Goal: Find specific page/section: Find specific page/section

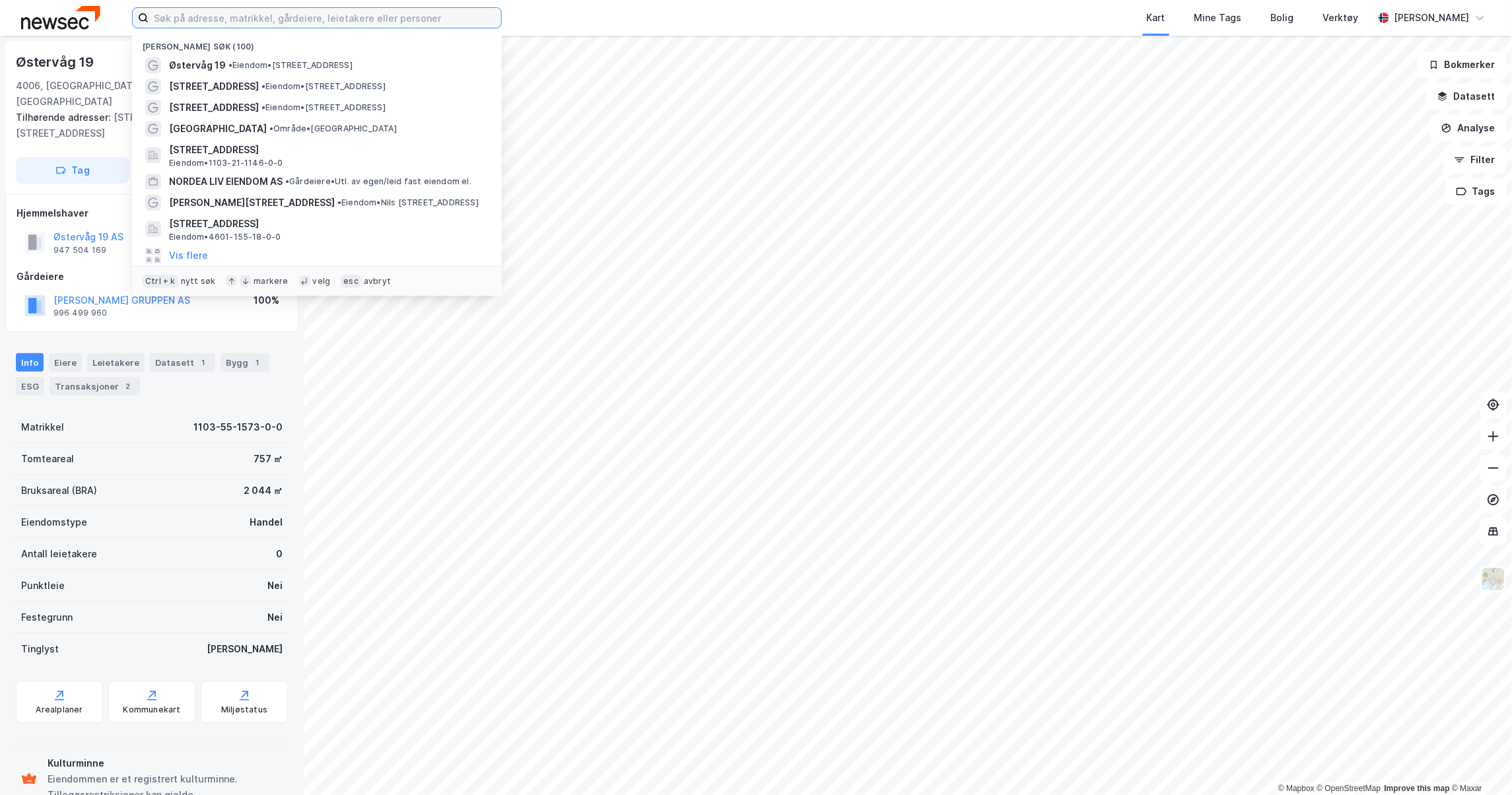
click at [425, 21] on input at bounding box center [325, 17] width 352 height 20
paste input "Moseidsletta 32"
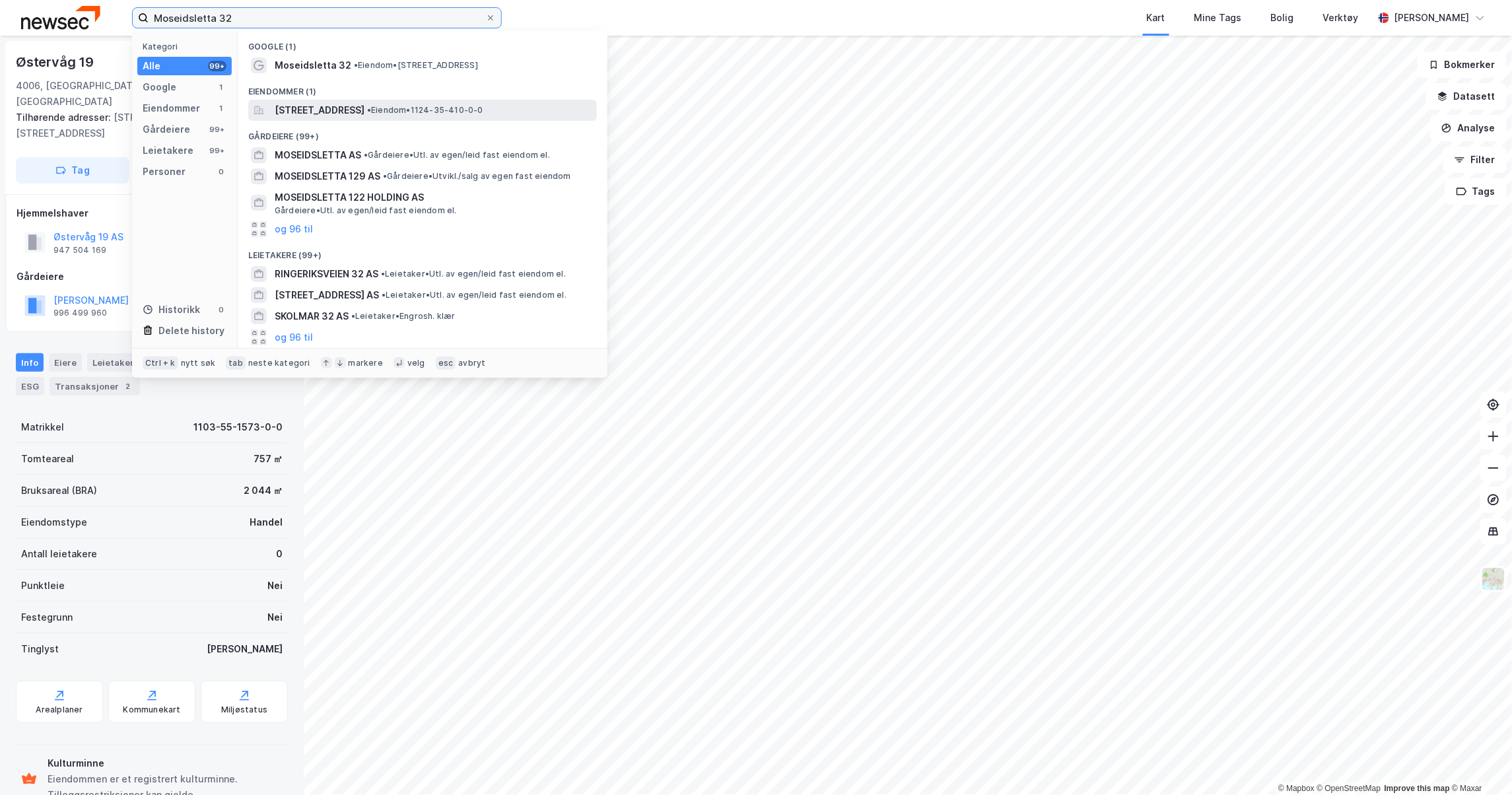
type input "Moseidsletta 32"
click at [350, 104] on span "[STREET_ADDRESS]" at bounding box center [319, 110] width 90 height 16
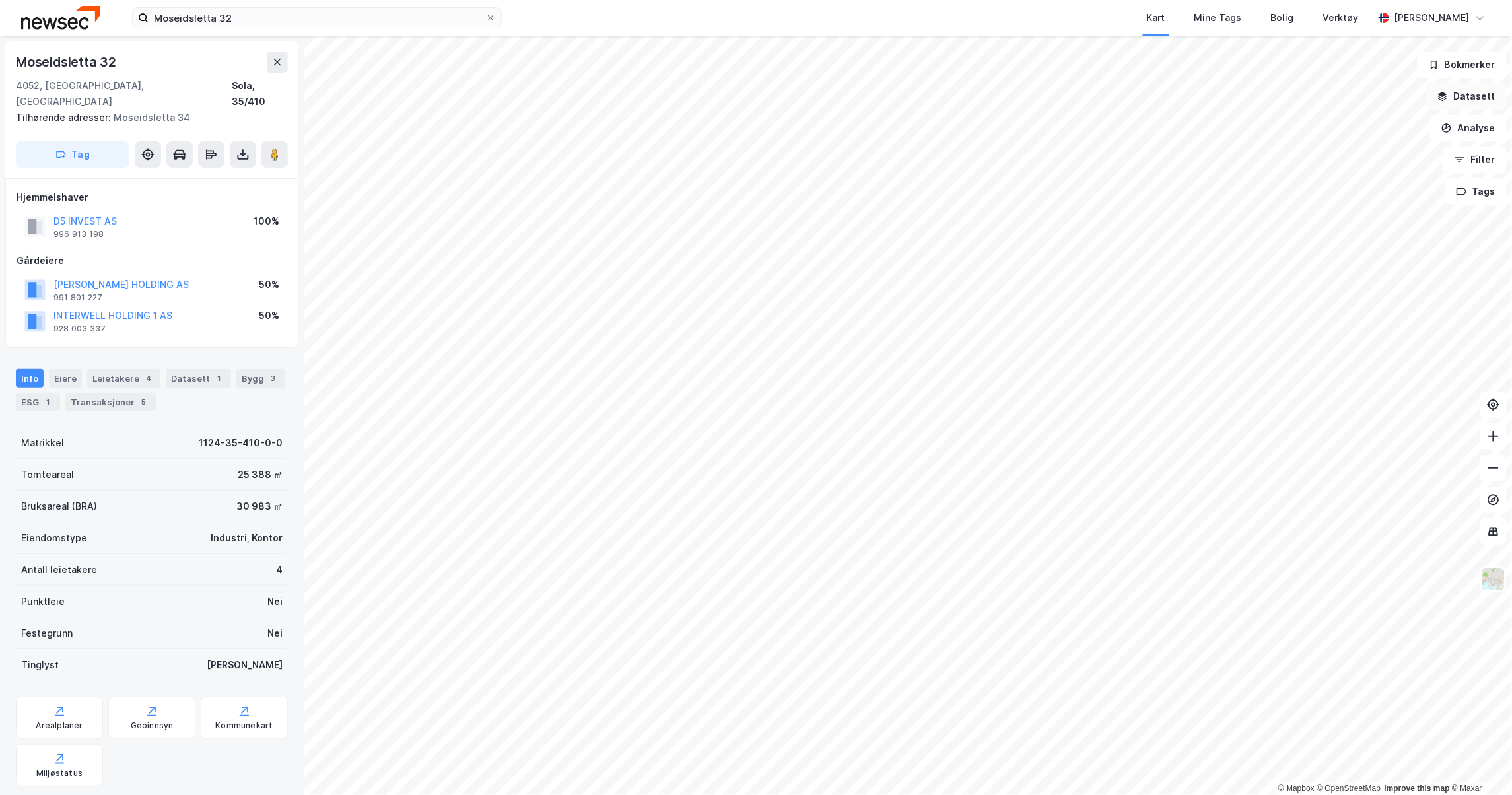
click at [1480, 88] on button "Datasett" at bounding box center [1466, 96] width 80 height 27
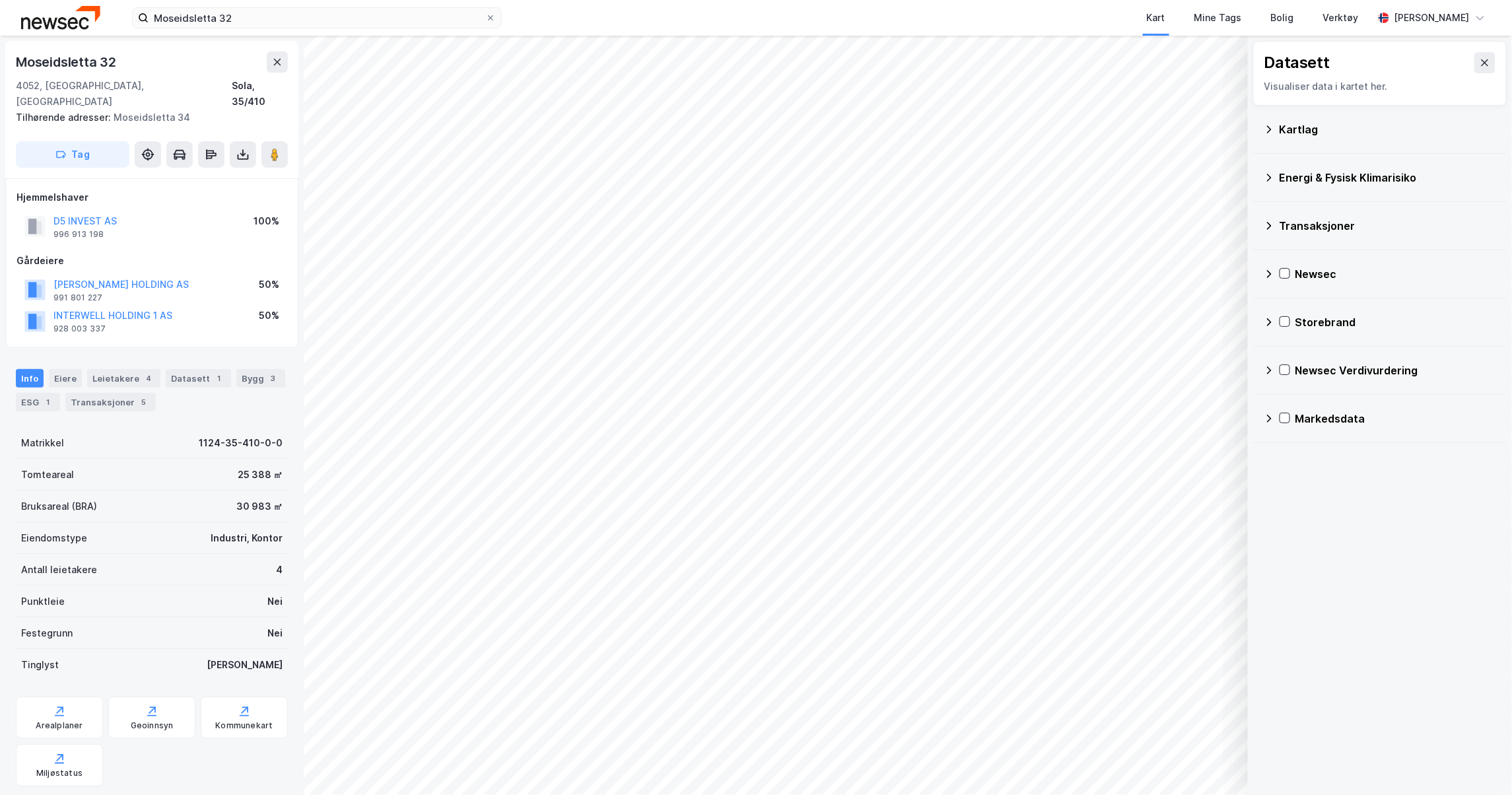
click at [1274, 130] on icon at bounding box center [1269, 129] width 10 height 10
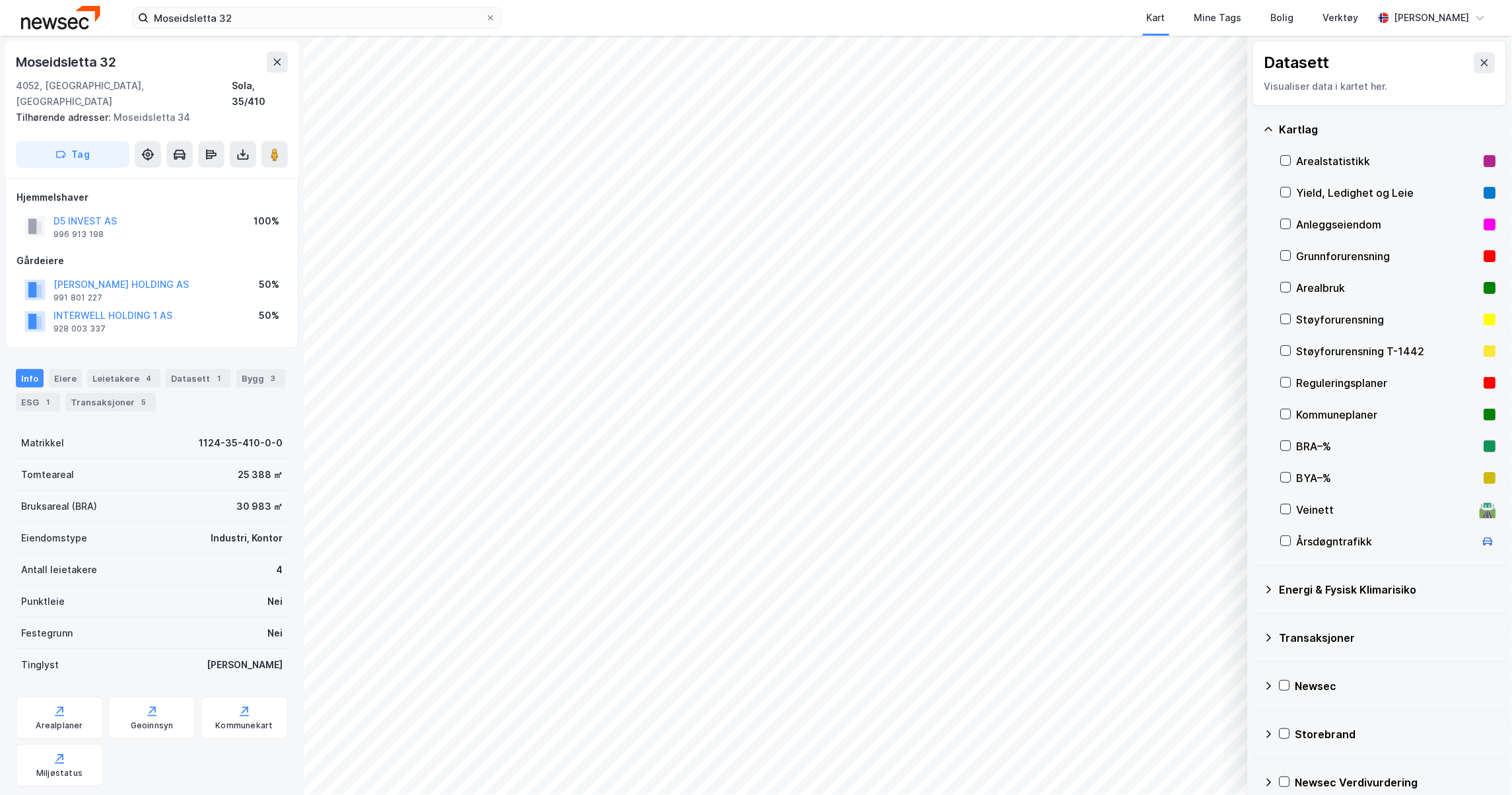
click at [1303, 194] on div "Yield, Ledighet og Leie" at bounding box center [1387, 193] width 183 height 16
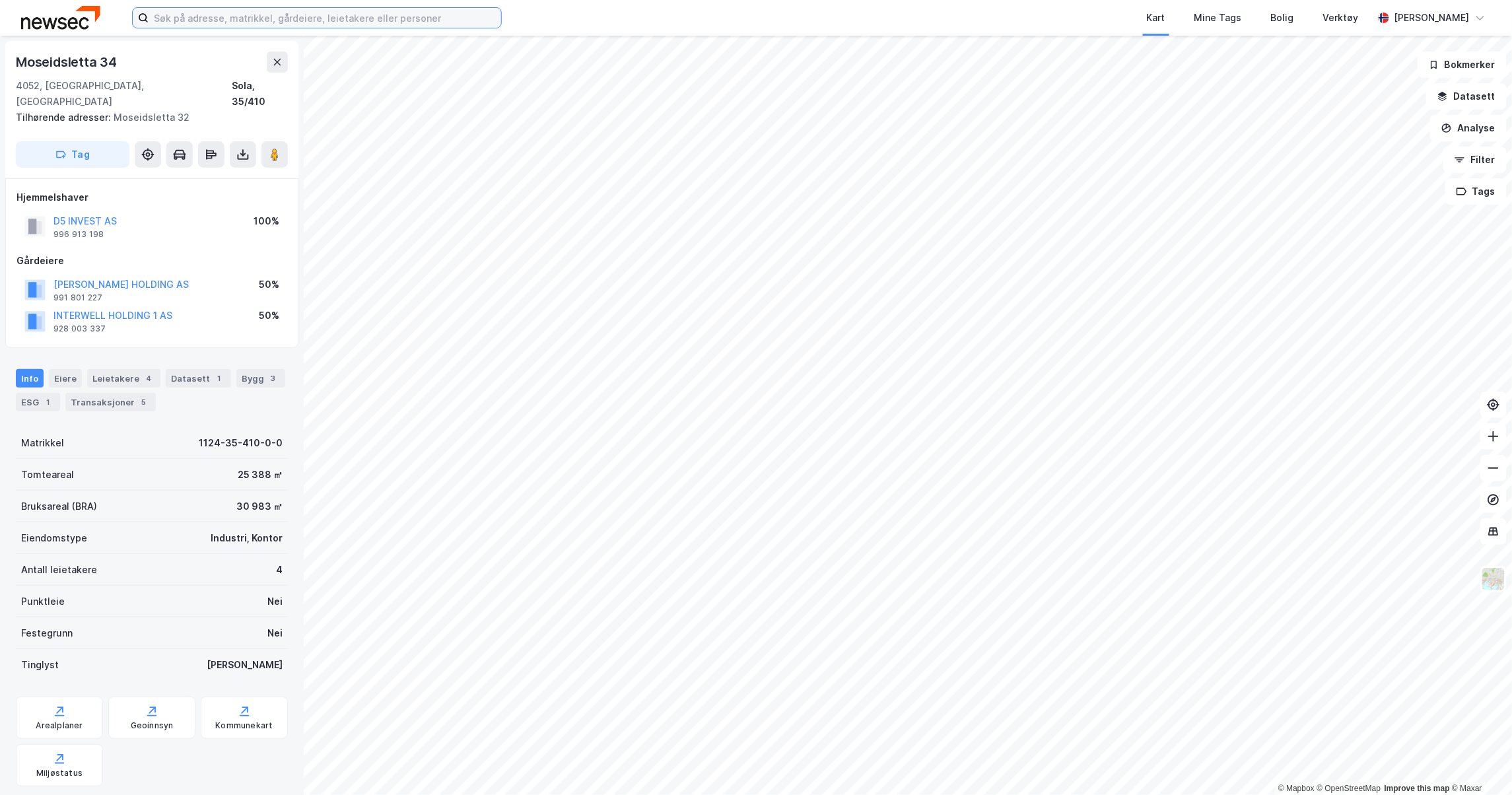
click at [268, 12] on input at bounding box center [325, 17] width 352 height 20
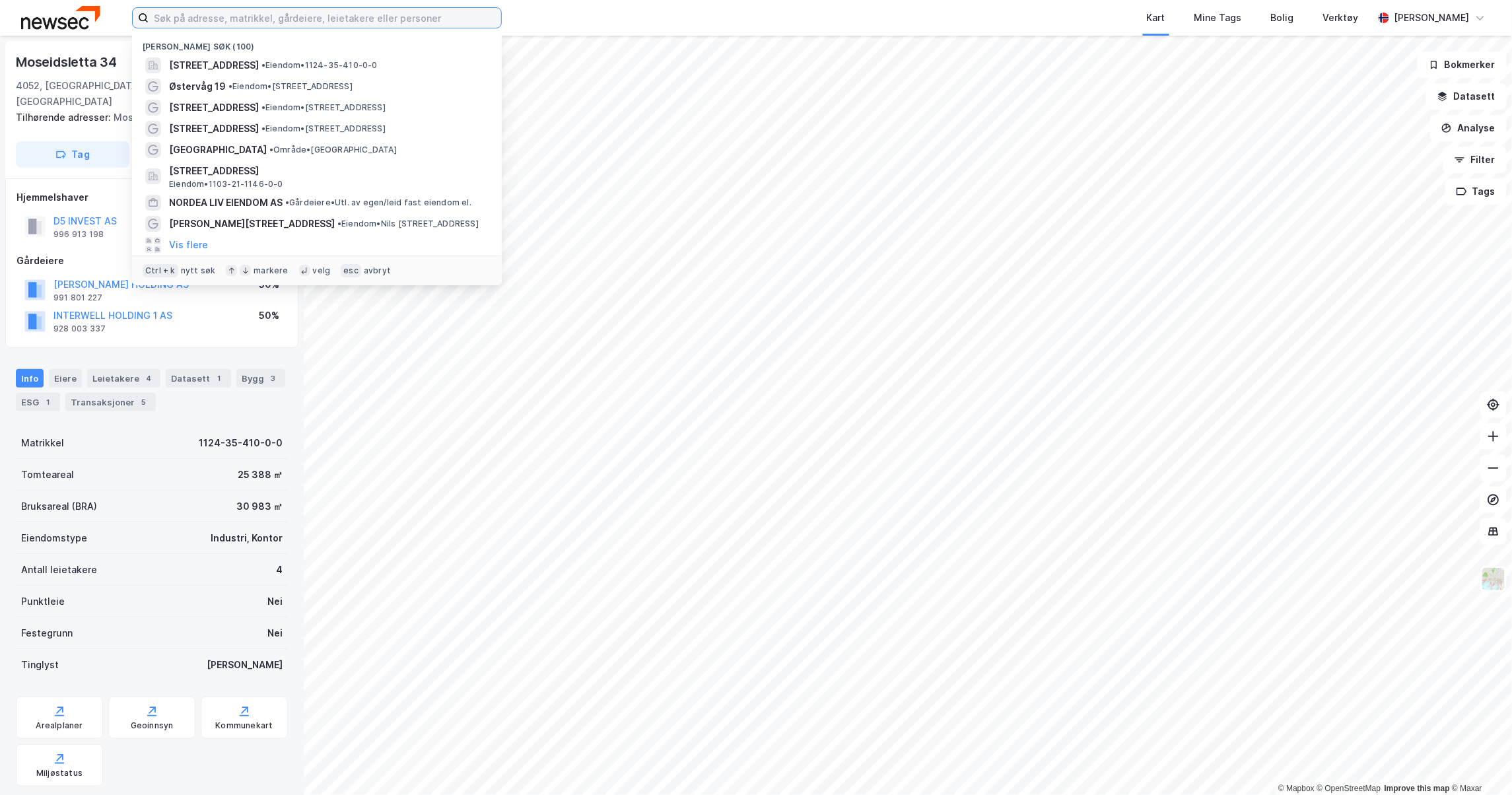
paste input "[STREET_ADDRESS]"
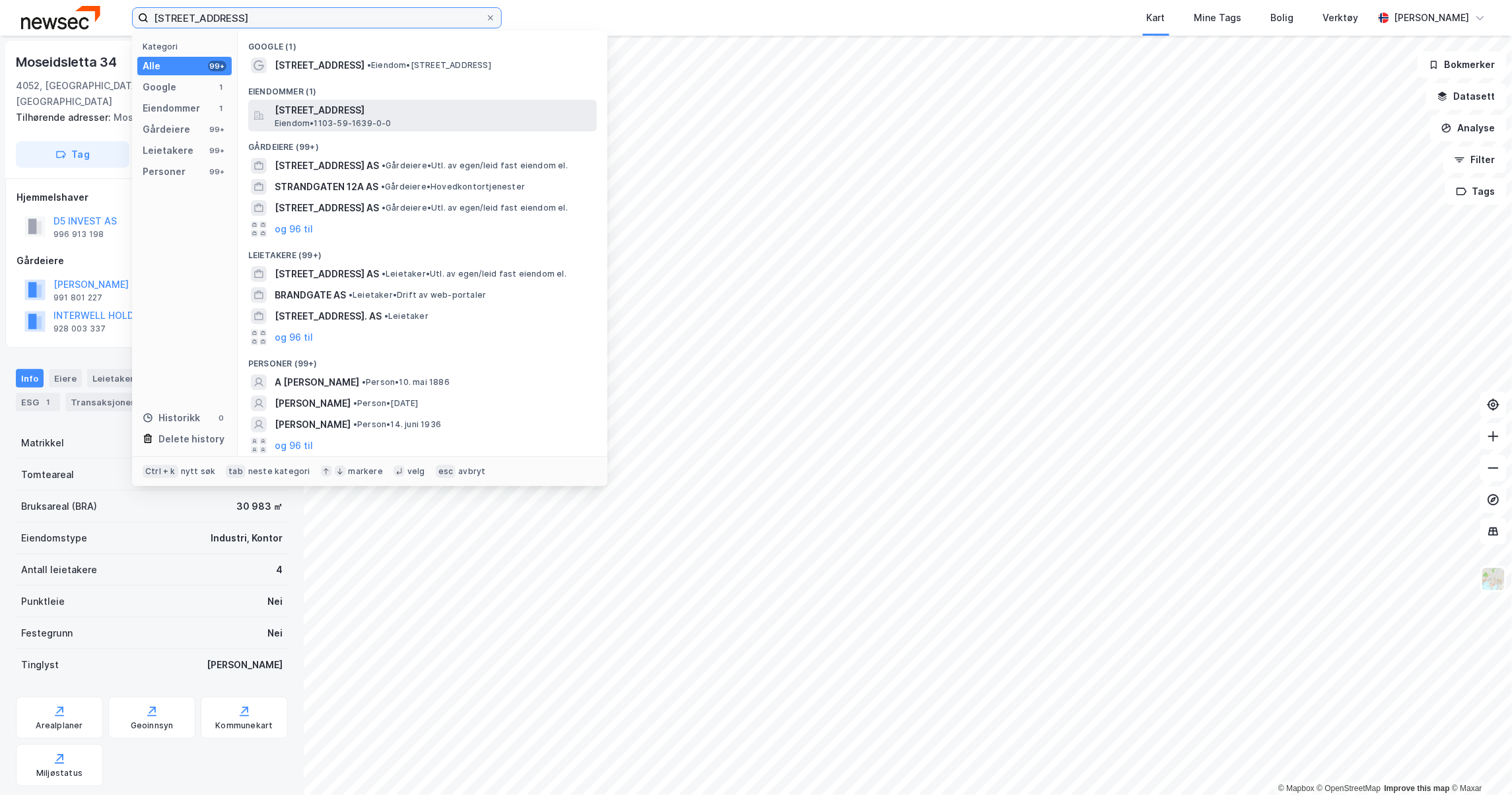
type input "[STREET_ADDRESS]"
click at [293, 111] on span "[STREET_ADDRESS]" at bounding box center [433, 110] width 317 height 16
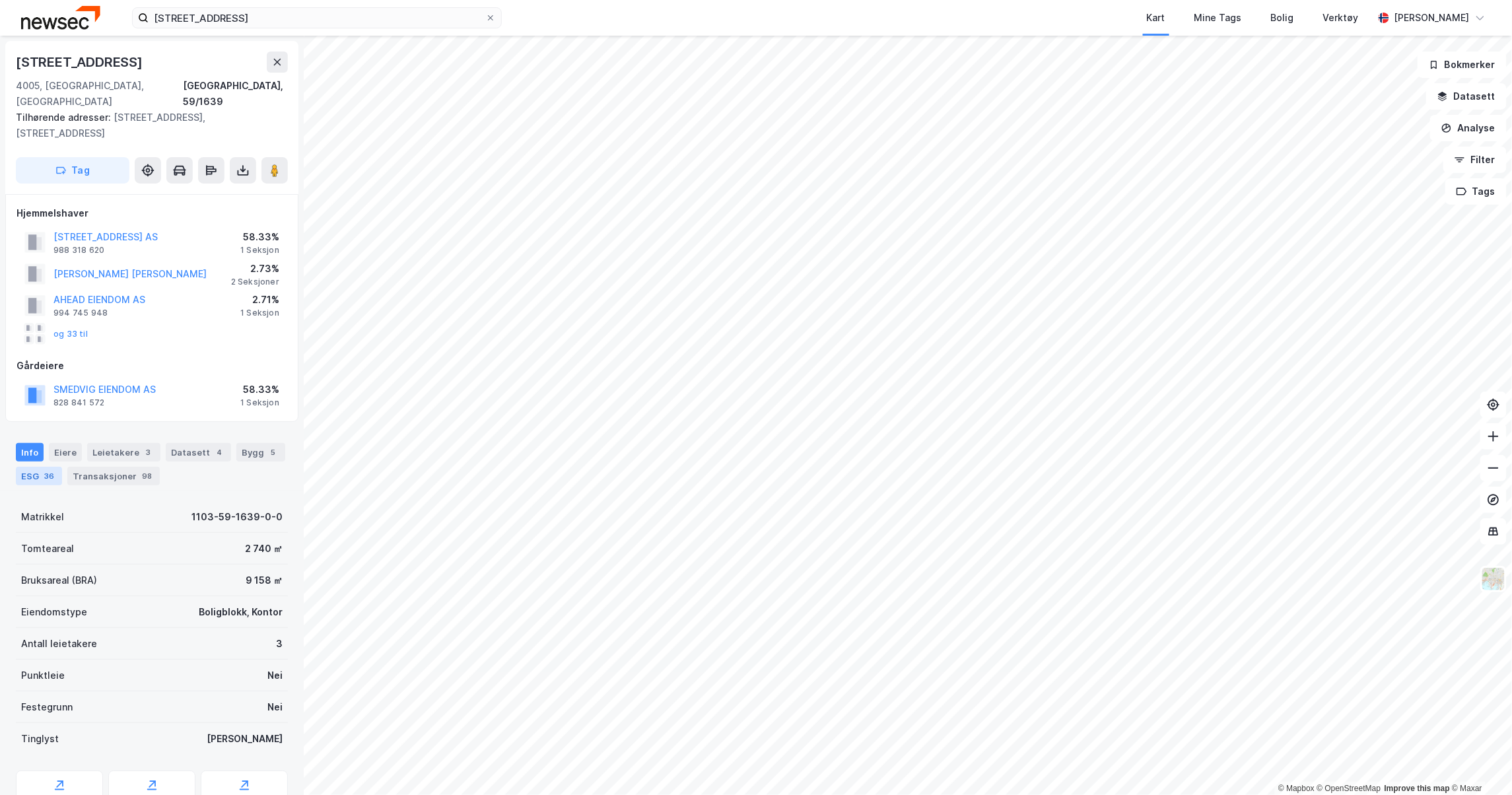
click at [27, 466] on div "ESG 36" at bounding box center [38, 475] width 46 height 18
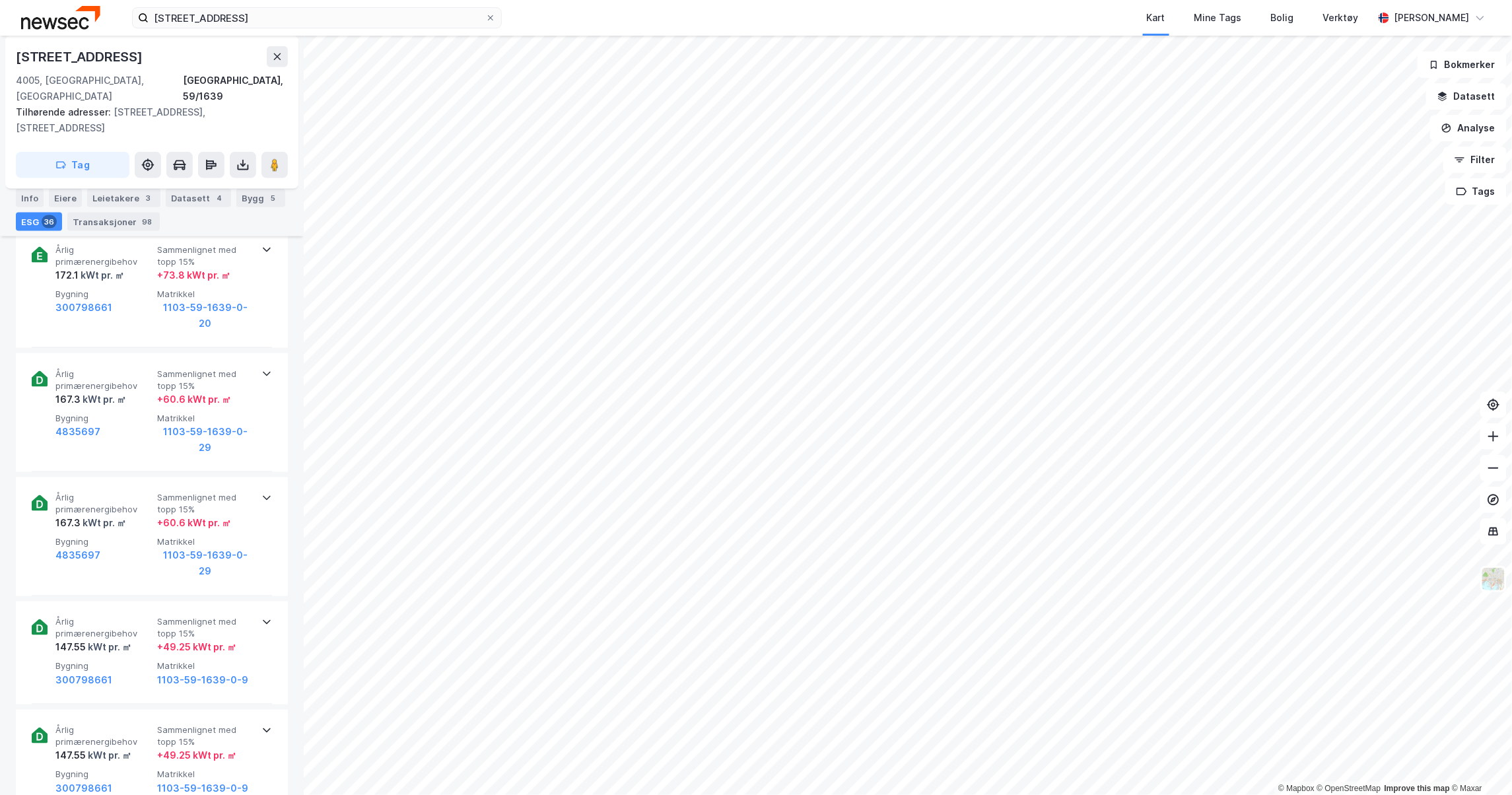
scroll to position [703, 0]
click at [256, 202] on div "Bygg 5" at bounding box center [261, 197] width 48 height 18
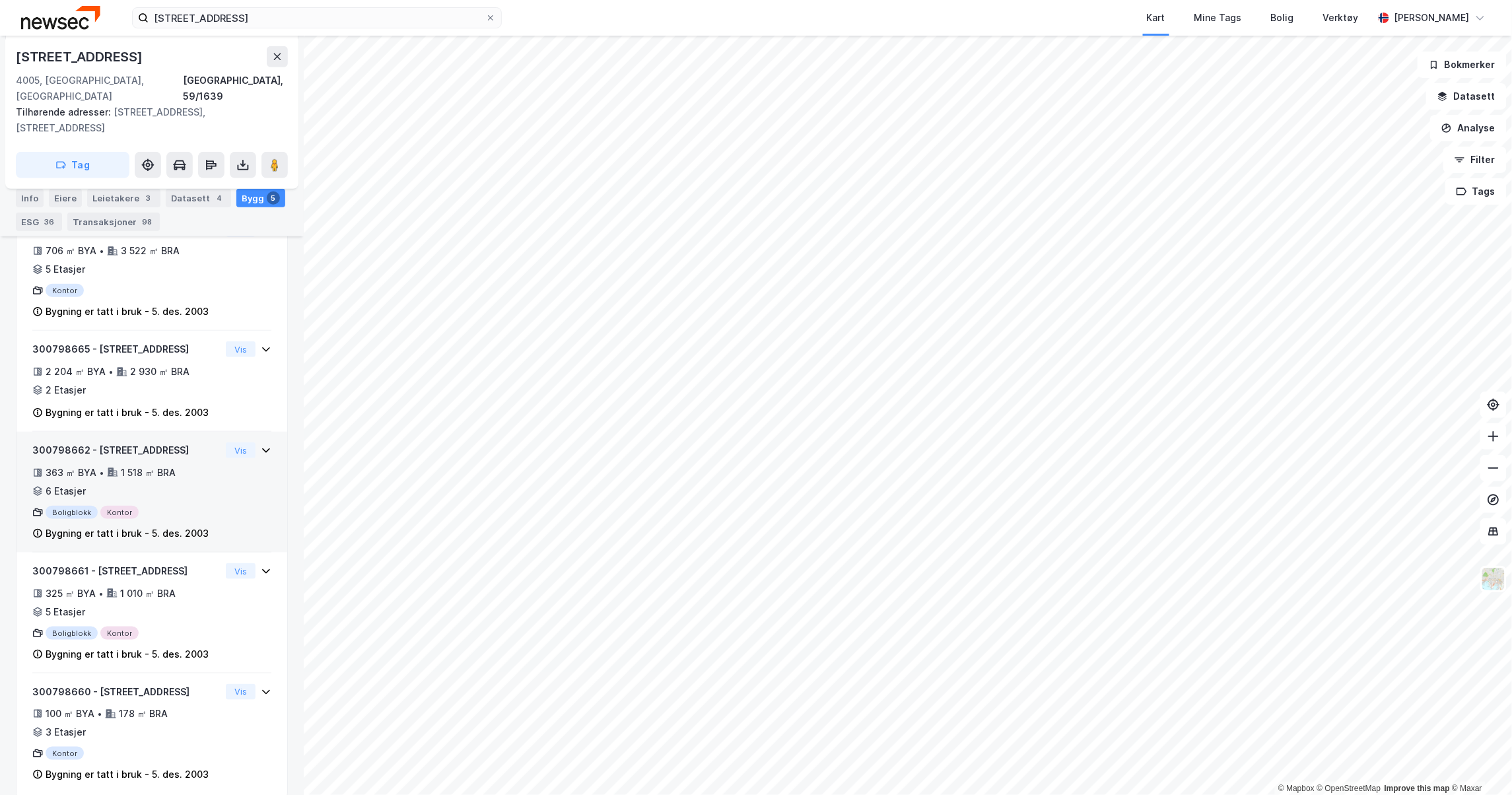
scroll to position [379, 0]
